Goal: Check status: Check status

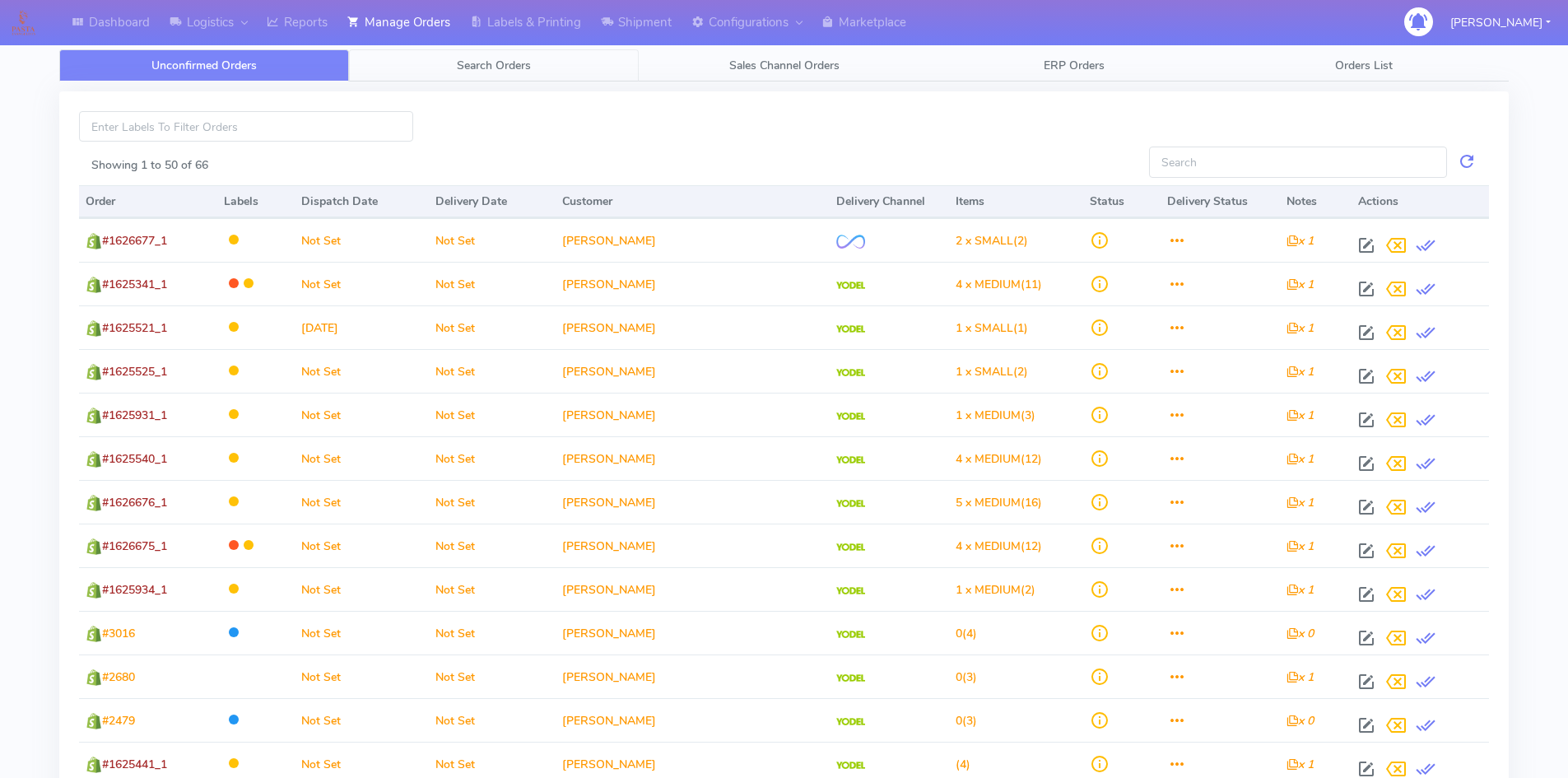
click at [491, 63] on span "Search Orders" at bounding box center [493, 65] width 74 height 16
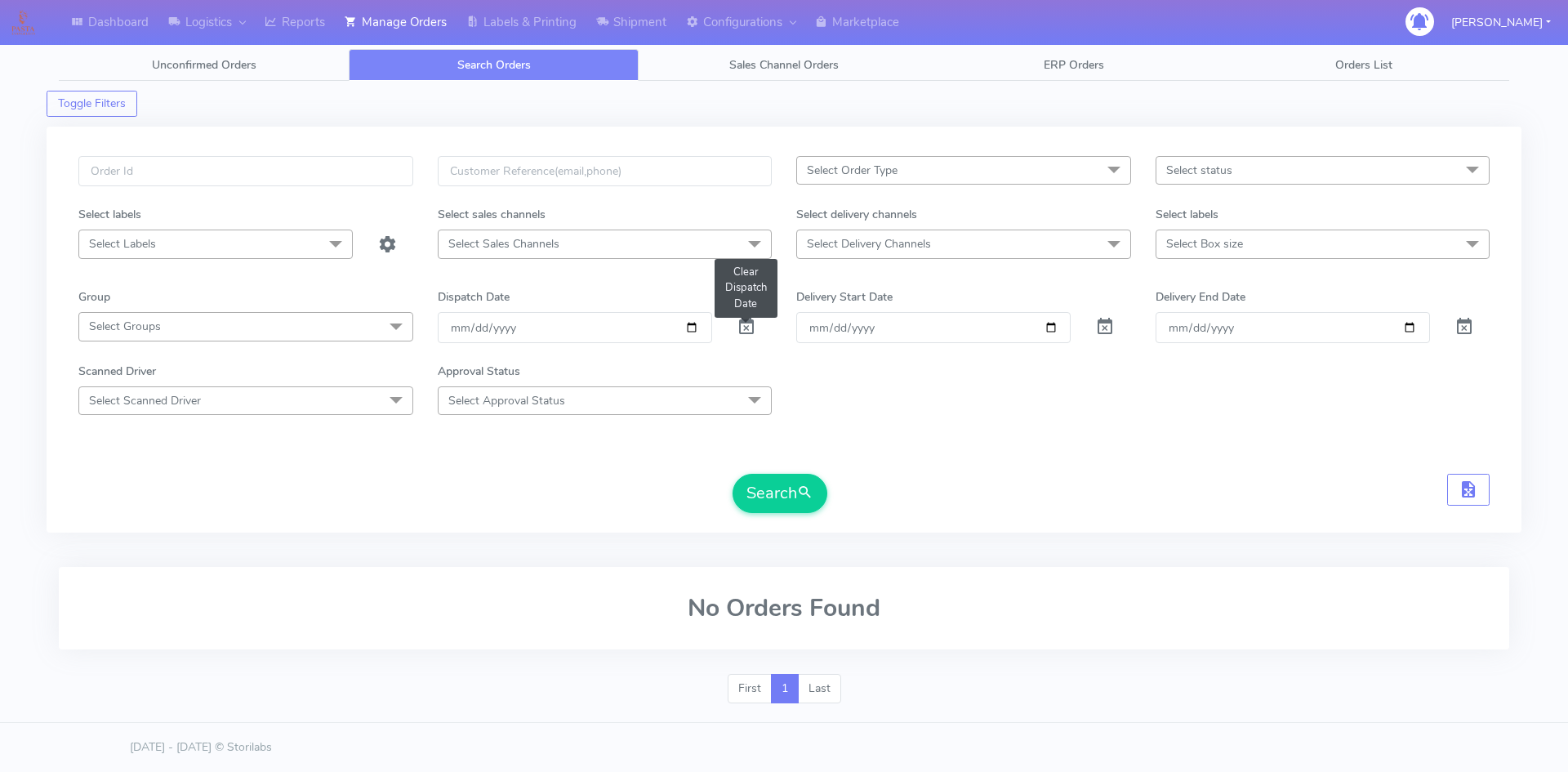
click at [743, 333] on span at bounding box center [746, 330] width 19 height 16
click at [198, 170] on input "text" at bounding box center [246, 171] width 335 height 30
paste input "1624558"
click at [759, 495] on button "Search" at bounding box center [780, 493] width 95 height 39
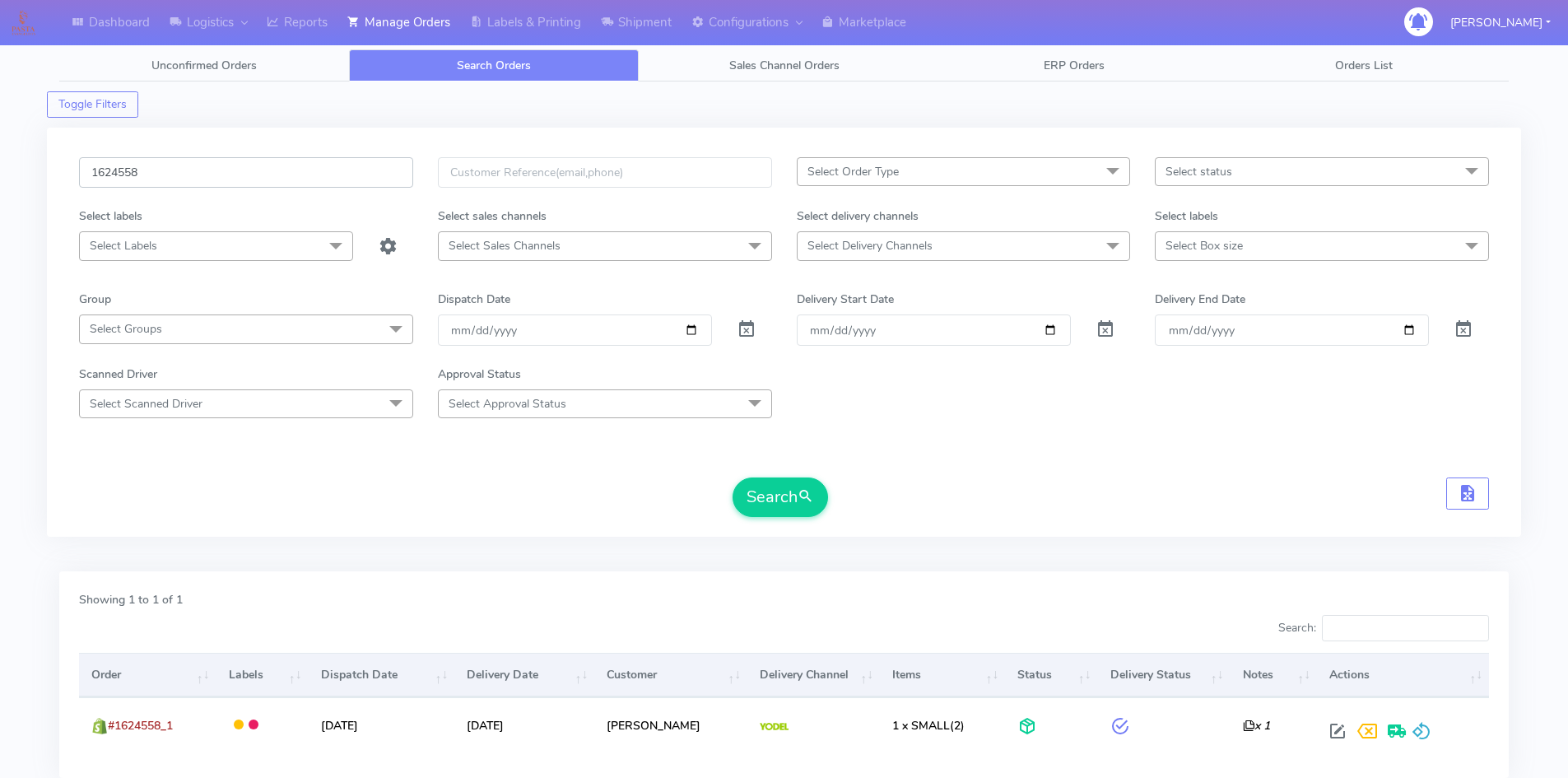
drag, startPoint x: 195, startPoint y: 171, endPoint x: 7, endPoint y: 166, distance: 188.1
click at [11, 170] on div "Dashboard Logistics London Logistics Reports Manage Orders Labels & Printing Sh…" at bounding box center [784, 437] width 1568 height 815
paste input "5576"
type input "1625576"
click at [758, 491] on button "Search" at bounding box center [781, 497] width 96 height 40
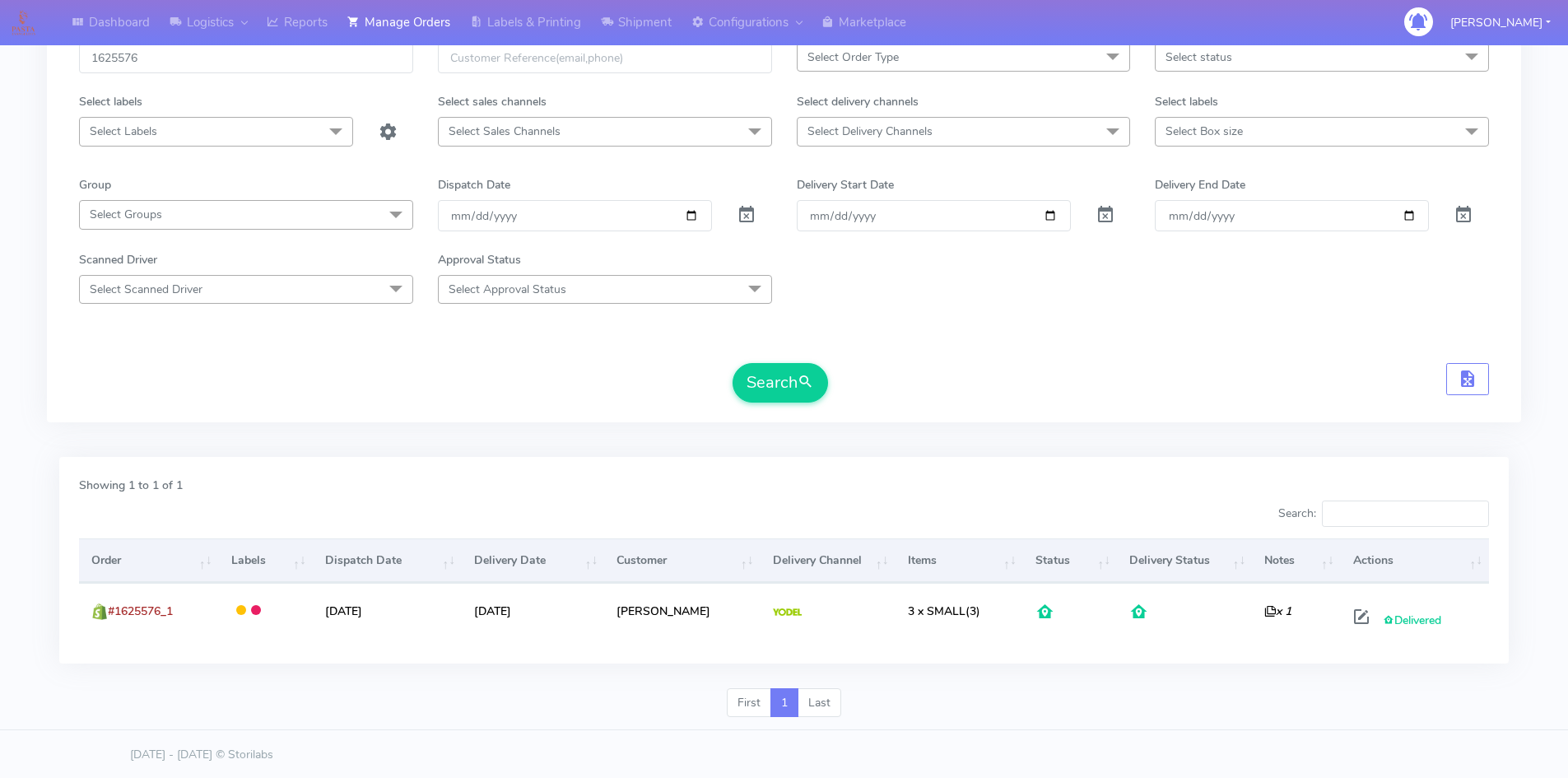
scroll to position [116, 0]
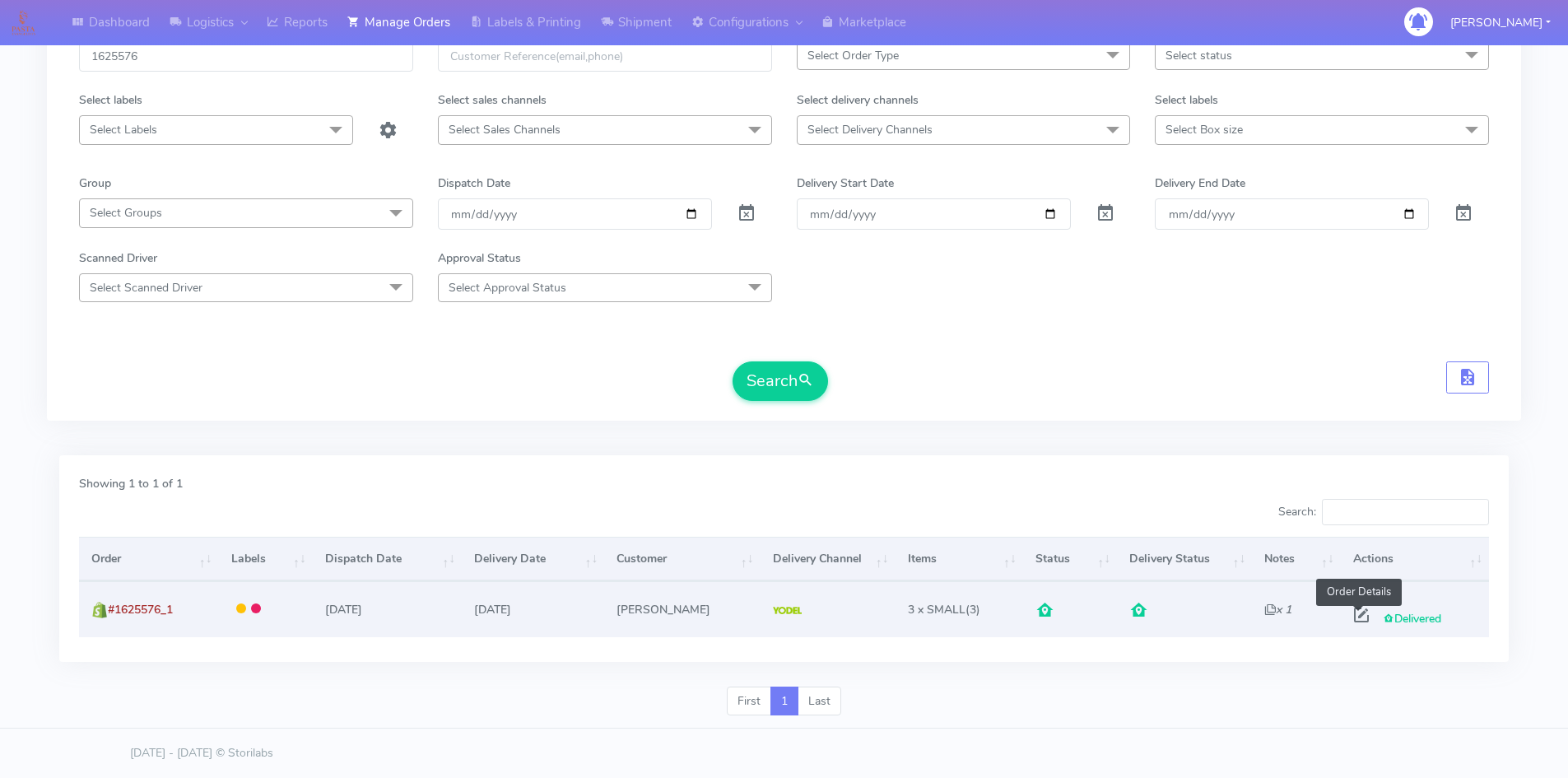
click at [1355, 617] on span at bounding box center [1362, 618] width 29 height 16
select select "5"
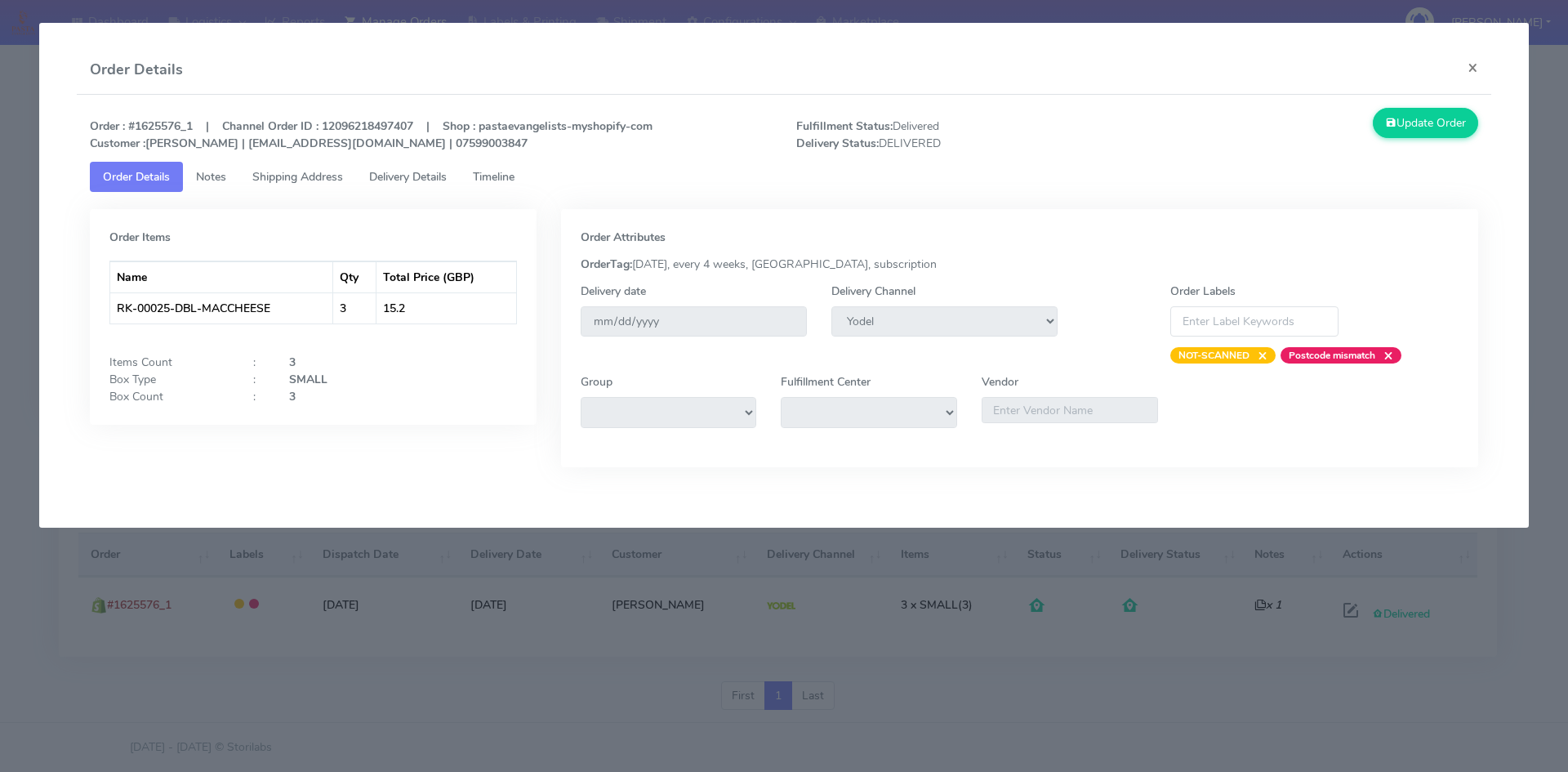
click at [397, 179] on span "Delivery Details" at bounding box center [408, 177] width 78 height 16
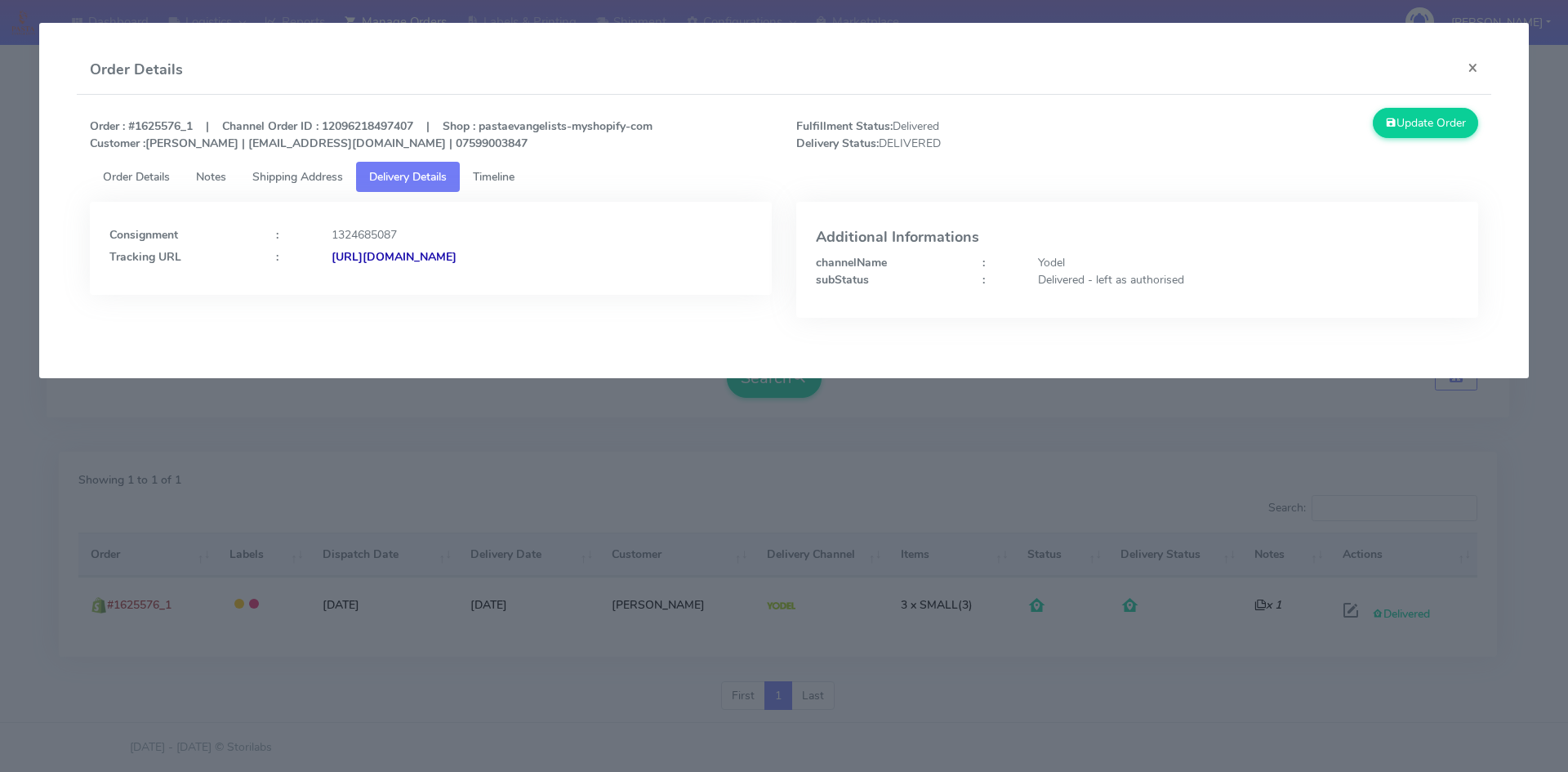
click at [508, 181] on span "Timeline" at bounding box center [494, 177] width 42 height 16
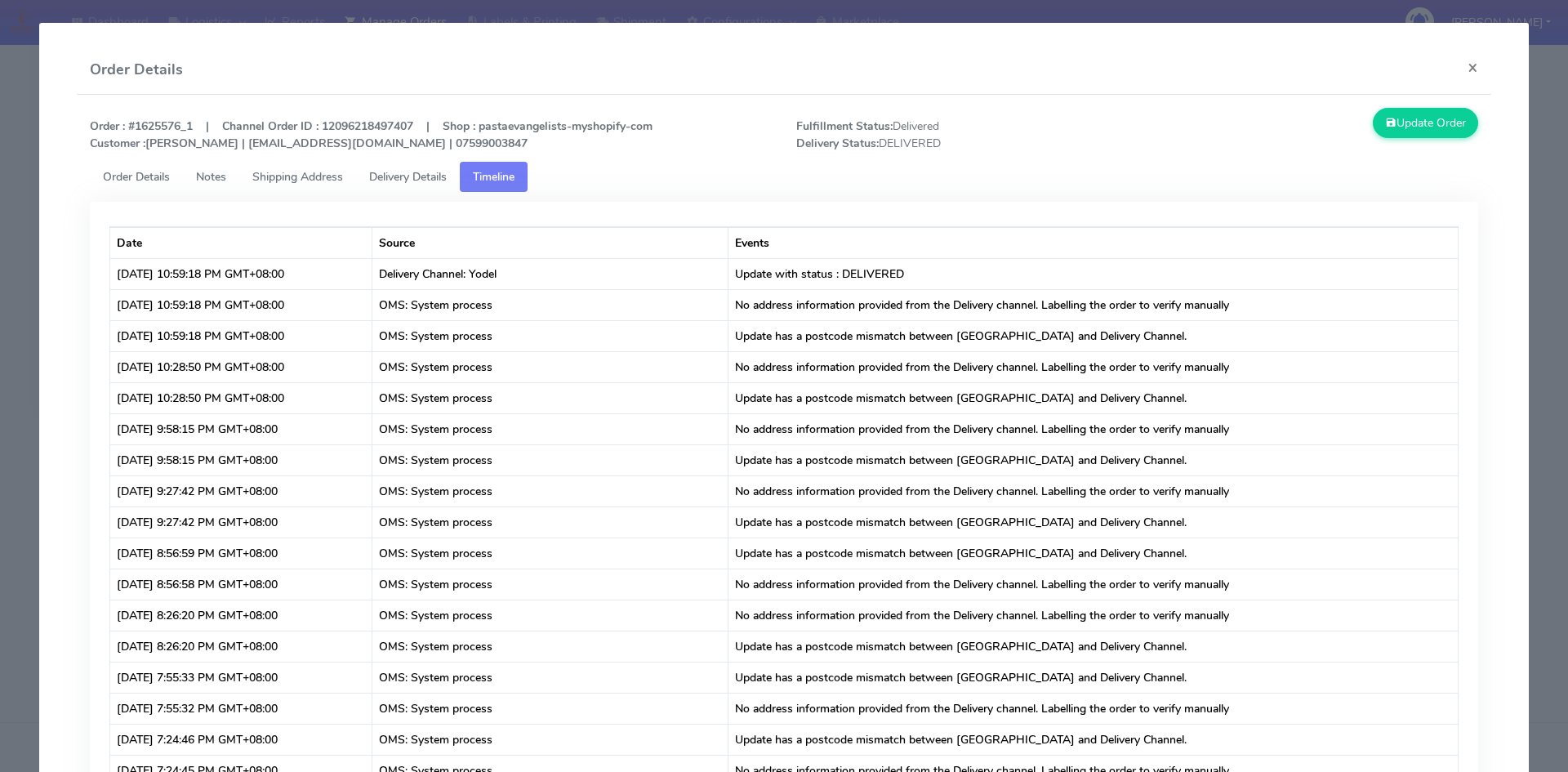
click at [401, 173] on span "Delivery Details" at bounding box center [408, 177] width 78 height 16
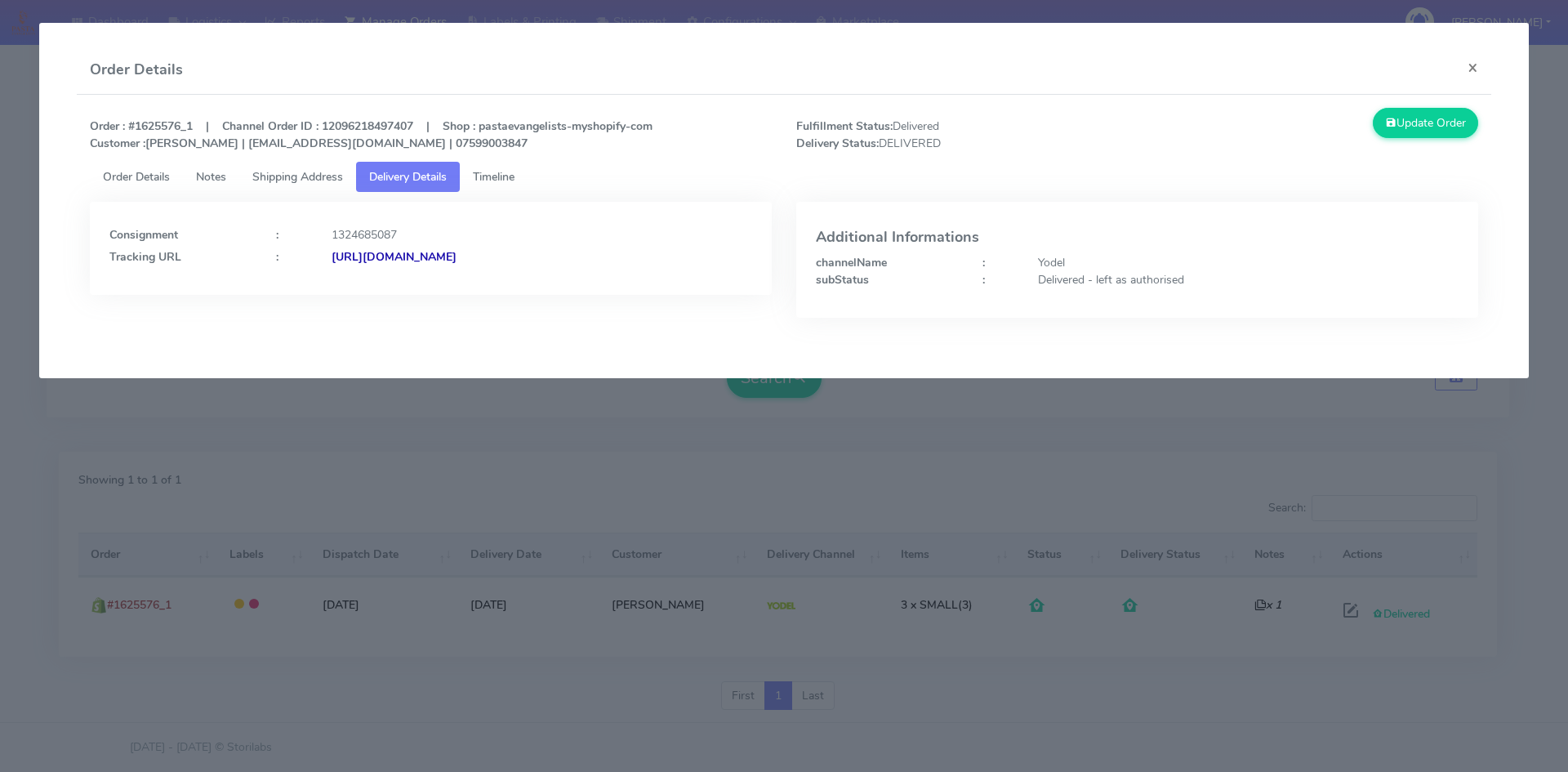
click at [456, 254] on strong "[URL][DOMAIN_NAME]" at bounding box center [393, 256] width 125 height 16
click at [317, 179] on span "Shipping Address" at bounding box center [297, 177] width 91 height 16
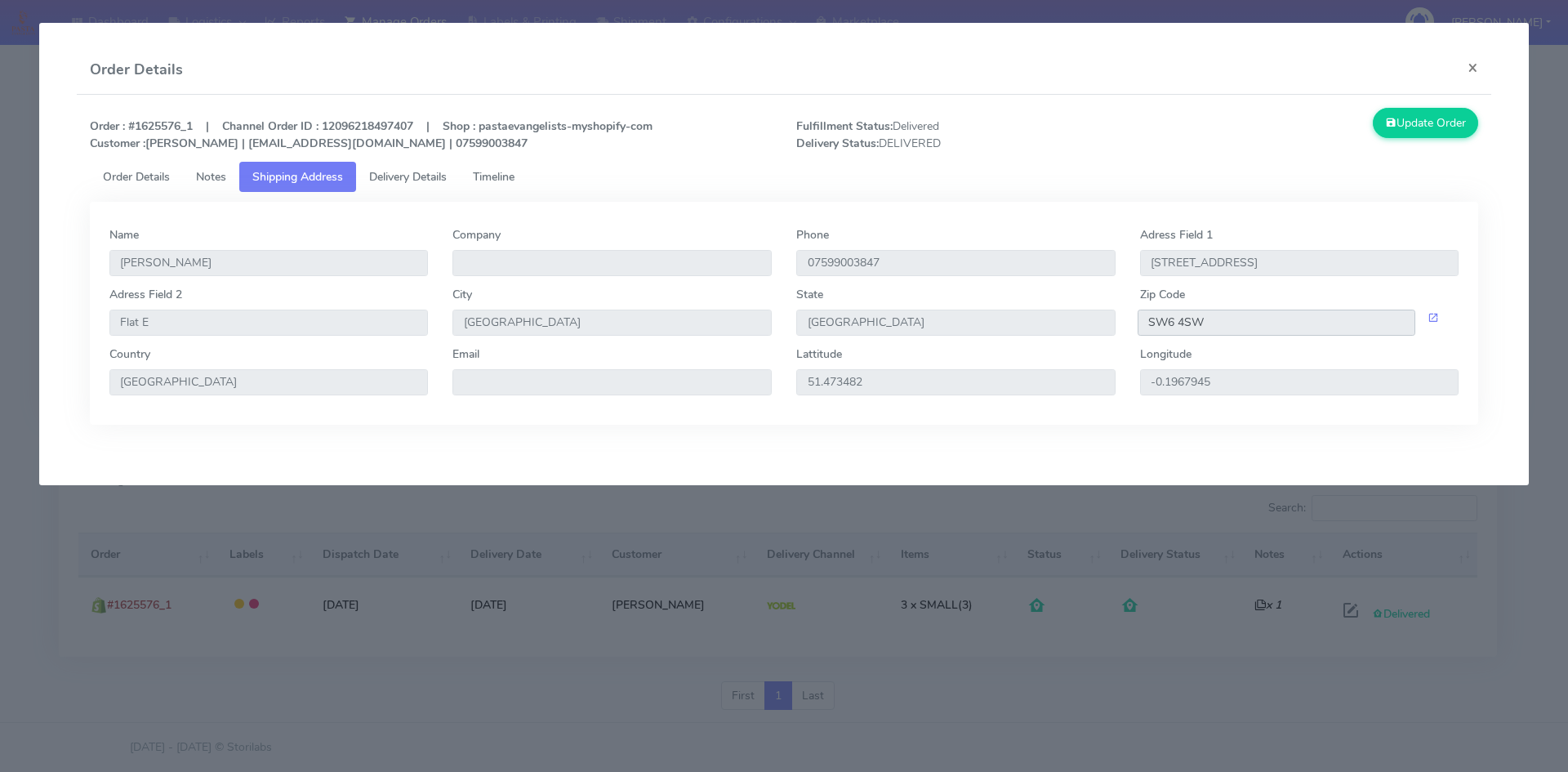
drag, startPoint x: 1201, startPoint y: 322, endPoint x: 1126, endPoint y: 316, distance: 75.2
click at [1126, 316] on div "Adress Field [STREET_ADDRESS]" at bounding box center [784, 315] width 1375 height 59
click at [419, 177] on span "Delivery Details" at bounding box center [408, 177] width 78 height 16
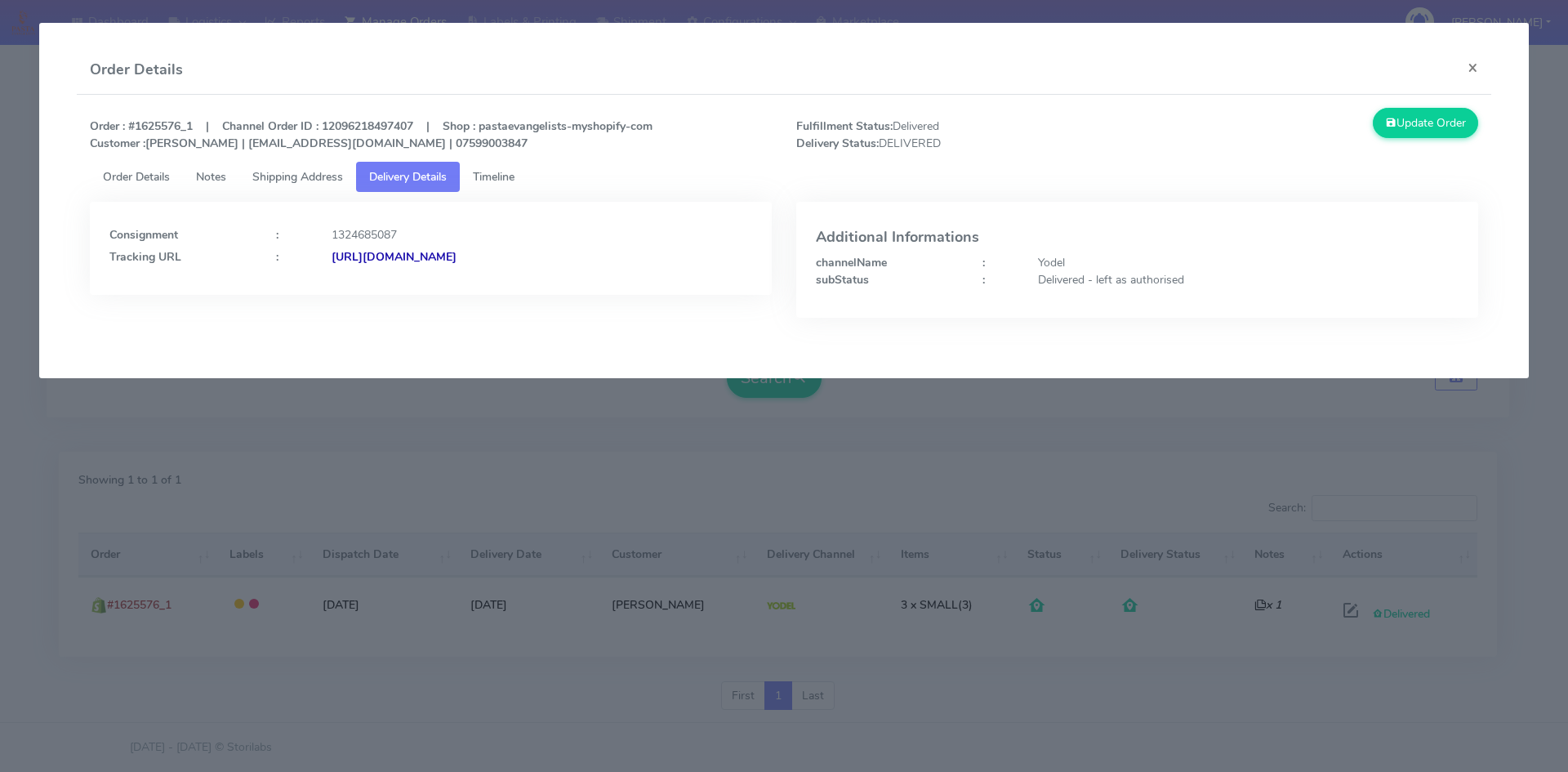
click at [456, 255] on strong "[URL][DOMAIN_NAME]" at bounding box center [393, 256] width 125 height 16
click at [1467, 70] on button "×" at bounding box center [1473, 67] width 37 height 43
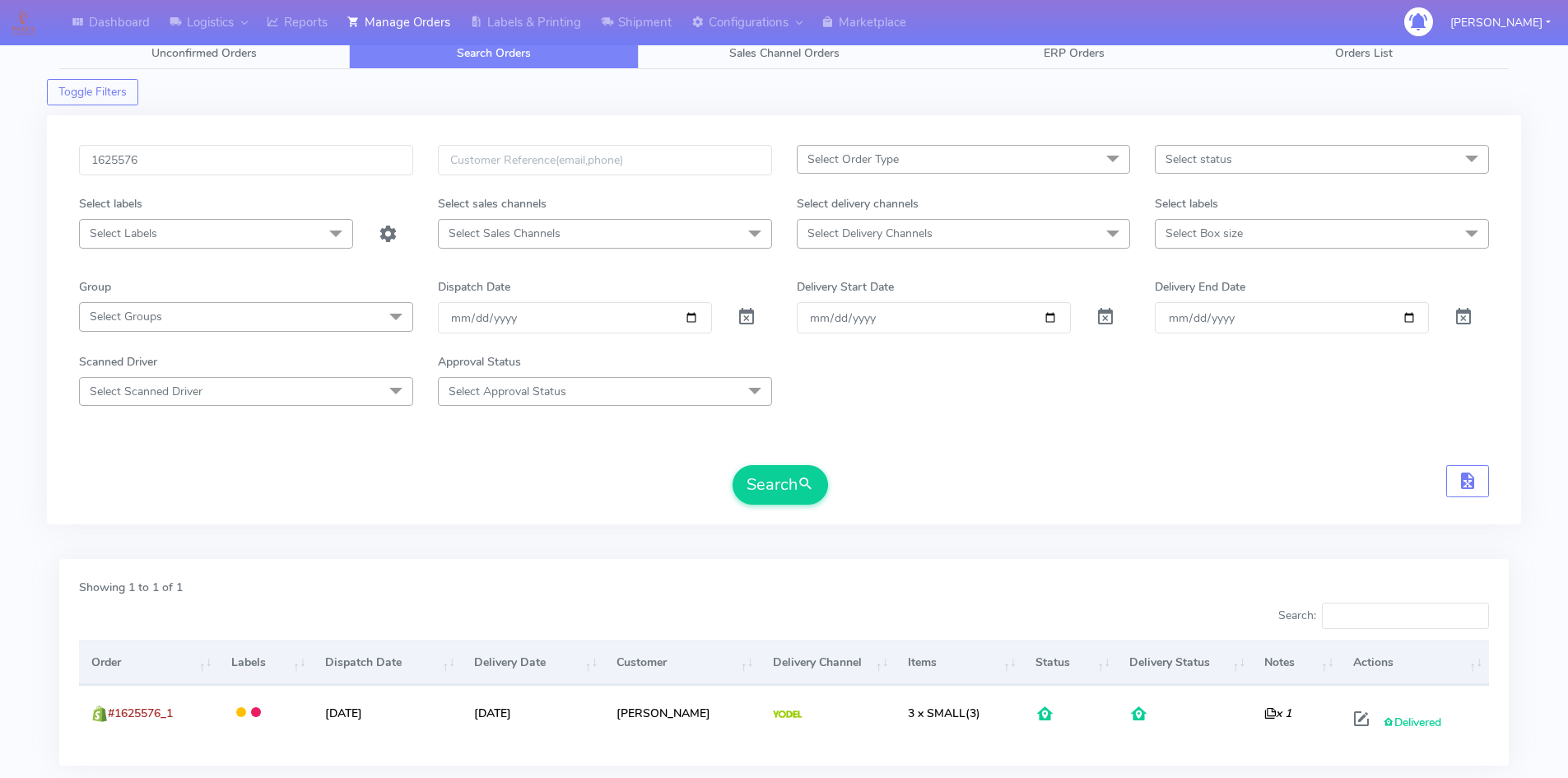
scroll to position [0, 0]
